Goal: Use online tool/utility: Utilize a website feature to perform a specific function

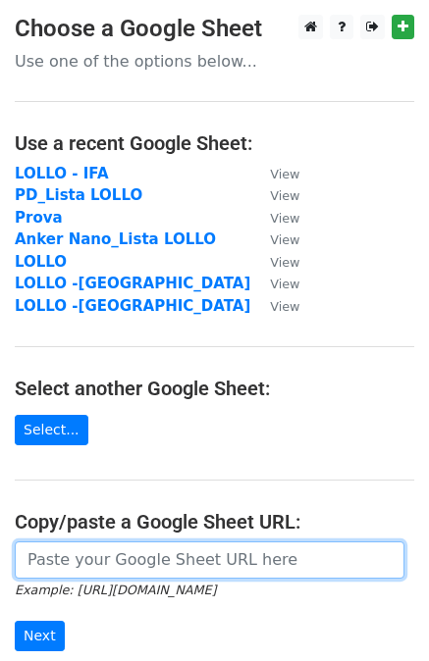
click at [70, 566] on input "url" at bounding box center [209, 559] width 389 height 37
paste input "[URL][DOMAIN_NAME]"
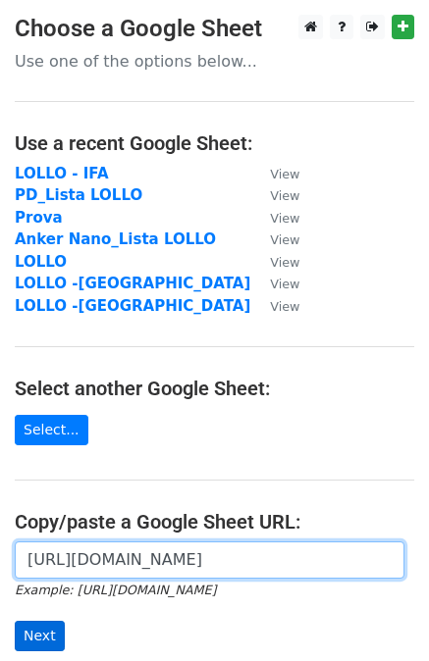
type input "[URL][DOMAIN_NAME]"
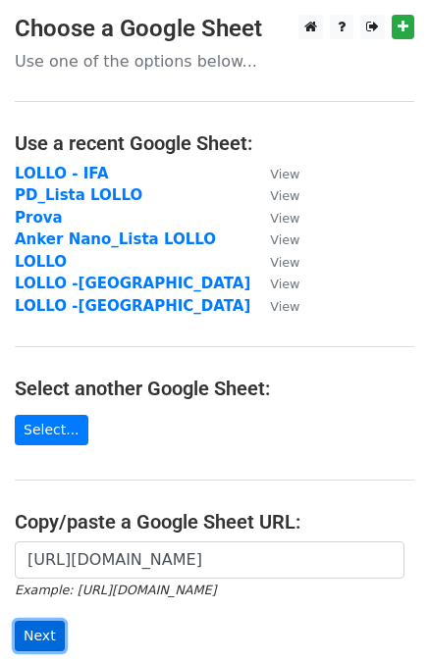
click at [47, 638] on input "Next" at bounding box center [40, 636] width 50 height 30
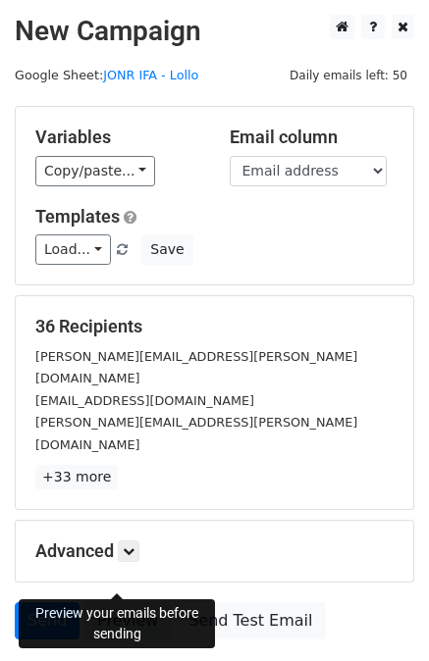
click at [141, 602] on link "Preview" at bounding box center [127, 620] width 86 height 37
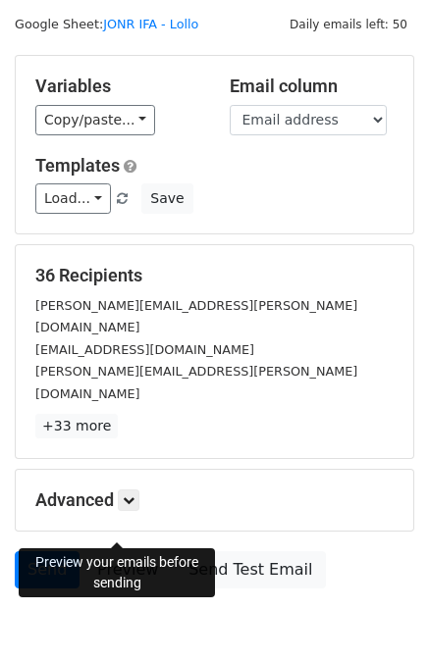
scroll to position [98, 0]
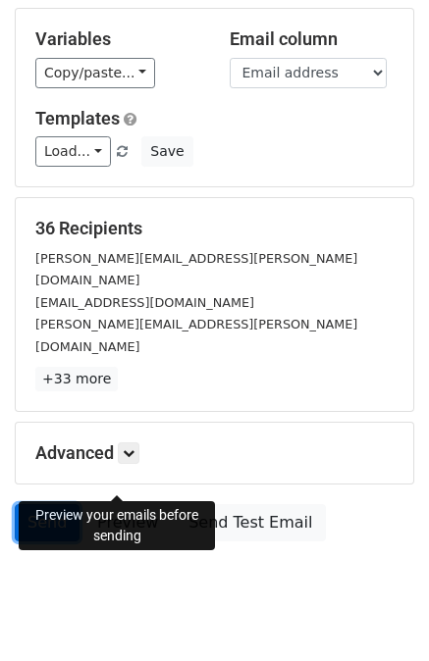
click at [30, 504] on link "Send" at bounding box center [47, 522] width 65 height 37
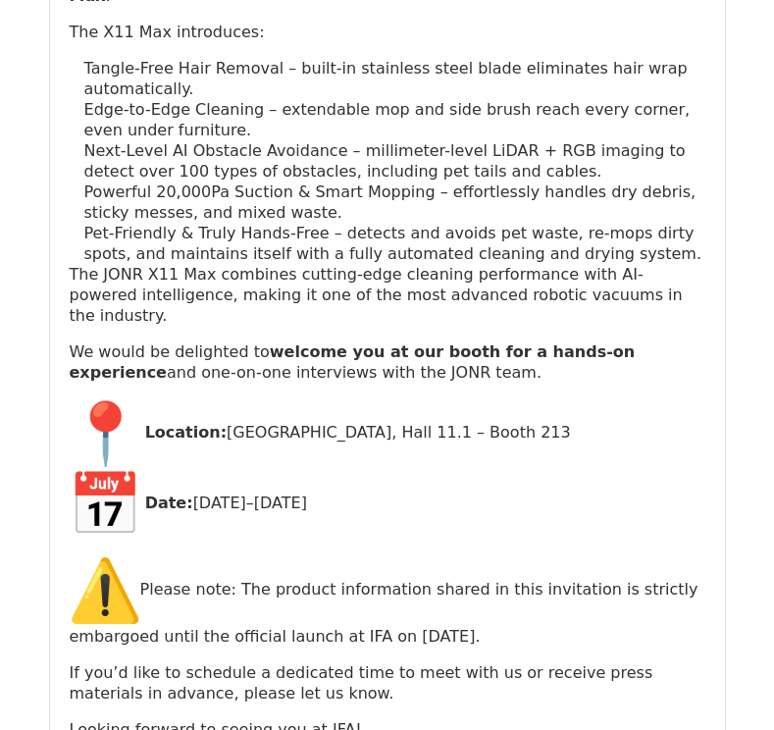
scroll to position [2943, 0]
